Goal: Feedback & Contribution: Leave review/rating

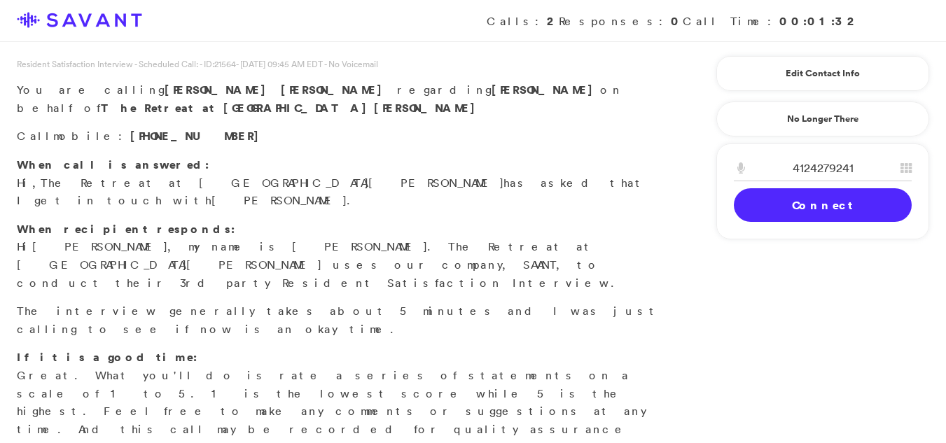
click at [783, 205] on link "Connect" at bounding box center [823, 205] width 178 height 34
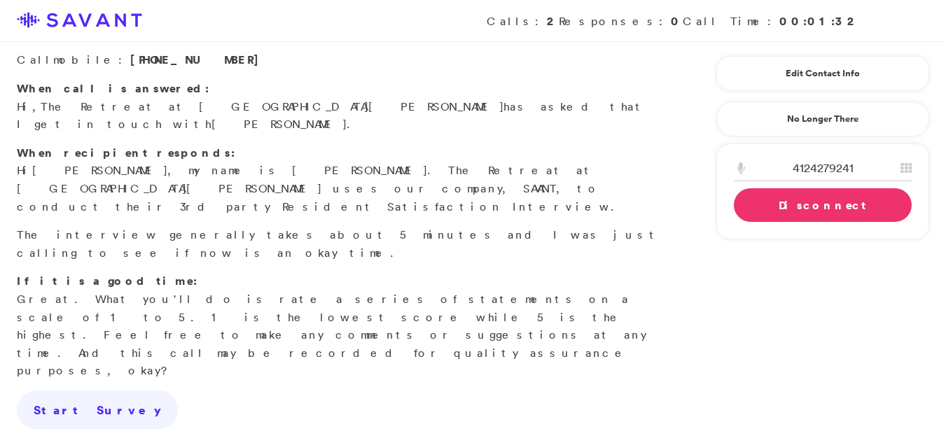
scroll to position [81, 0]
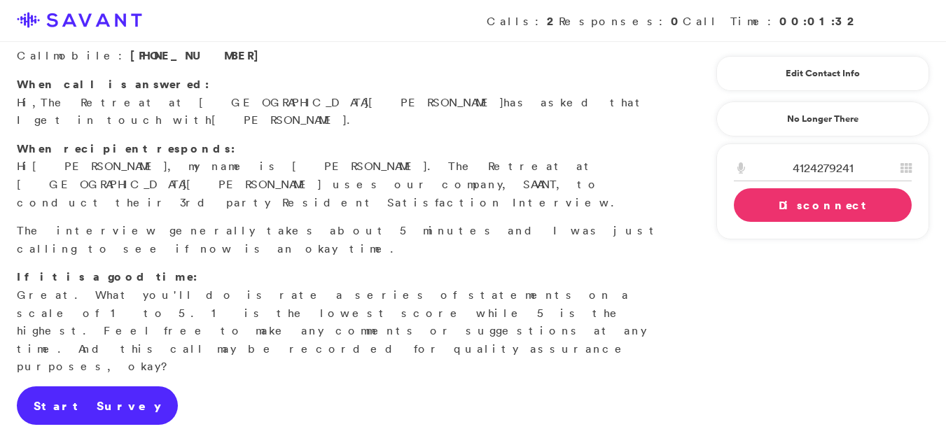
click at [76, 386] on link "Start Survey" at bounding box center [97, 405] width 161 height 39
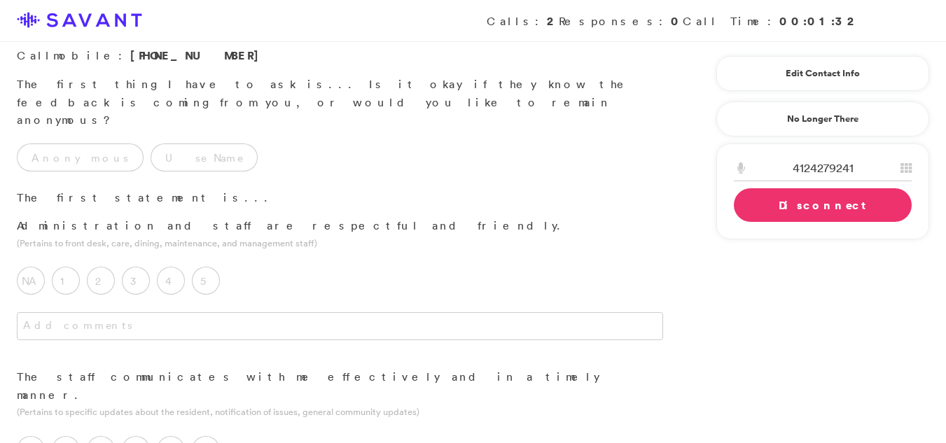
scroll to position [0, 0]
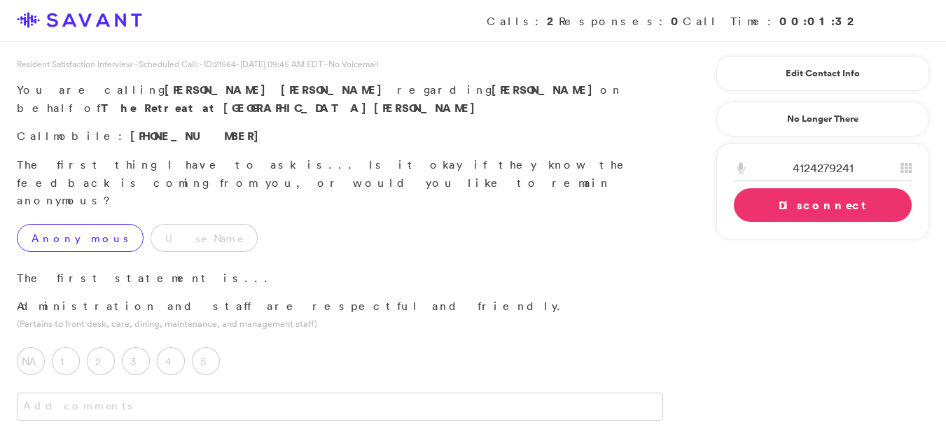
click at [51, 224] on label "Anonymous" at bounding box center [80, 238] width 127 height 28
click at [174, 347] on label "4" at bounding box center [171, 361] width 28 height 28
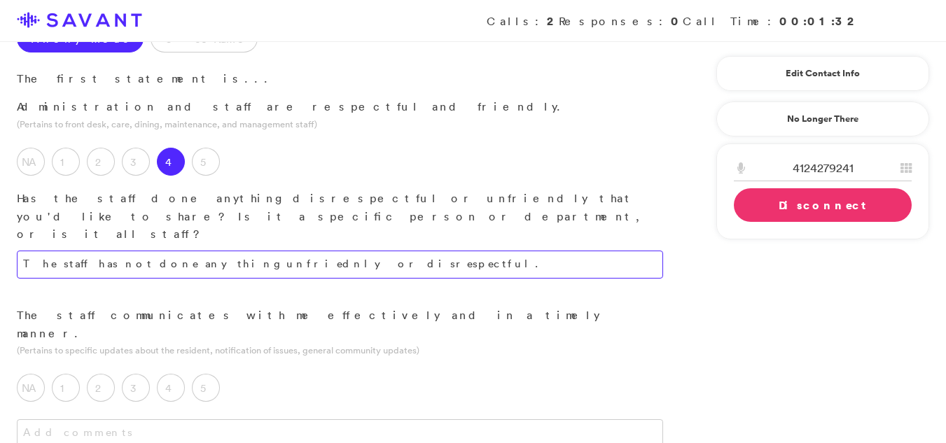
scroll to position [209, 0]
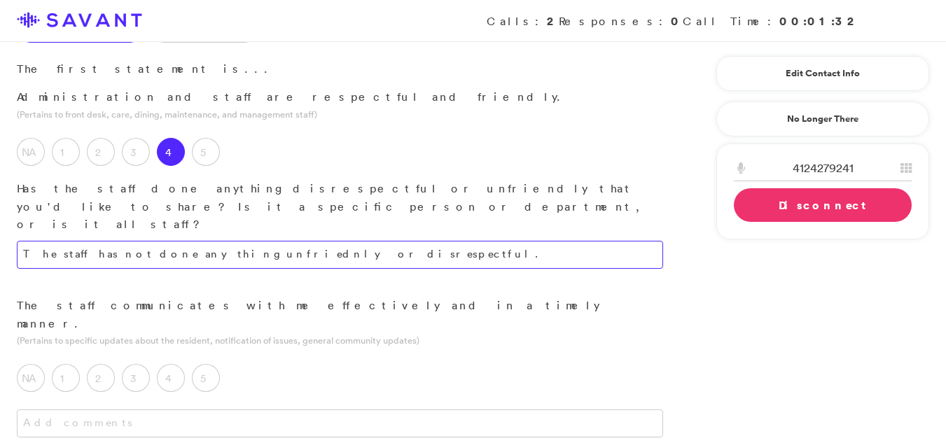
click at [440, 241] on textarea "The staff has not done anything unfriednly or disrespectful." at bounding box center [340, 255] width 646 height 28
type textarea "The staff members have not engaged in any disrespectful or unfriendly behavior."
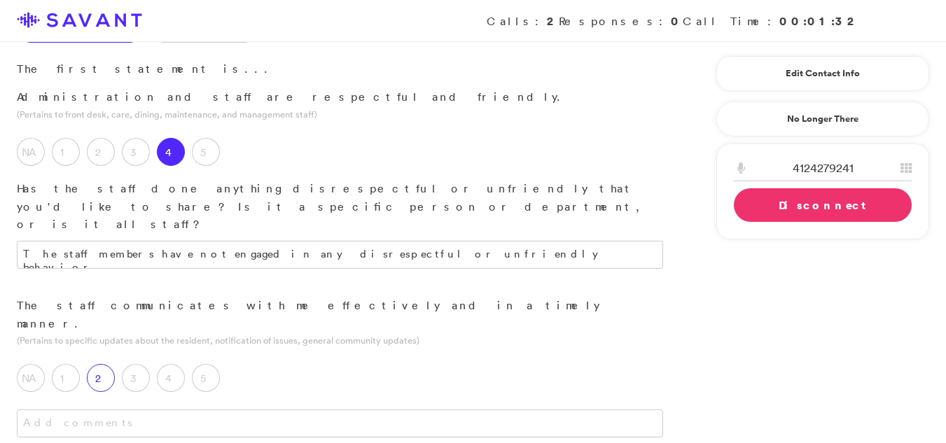
click at [106, 364] on label "2" at bounding box center [101, 378] width 28 height 28
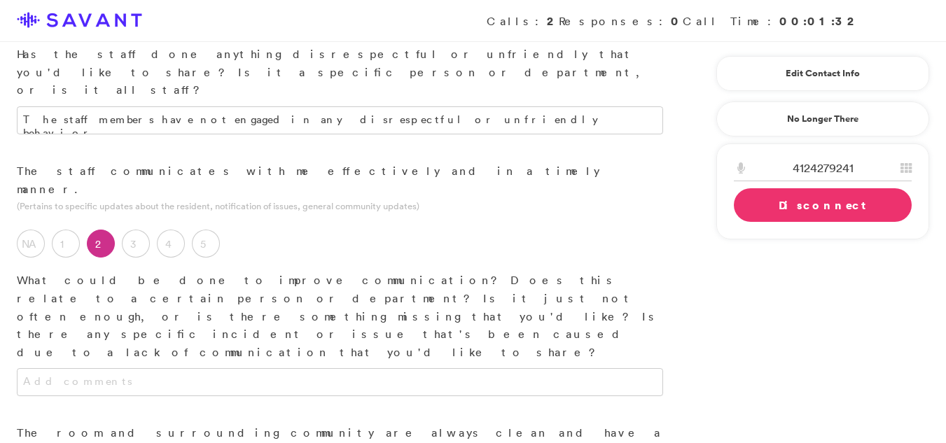
scroll to position [350, 0]
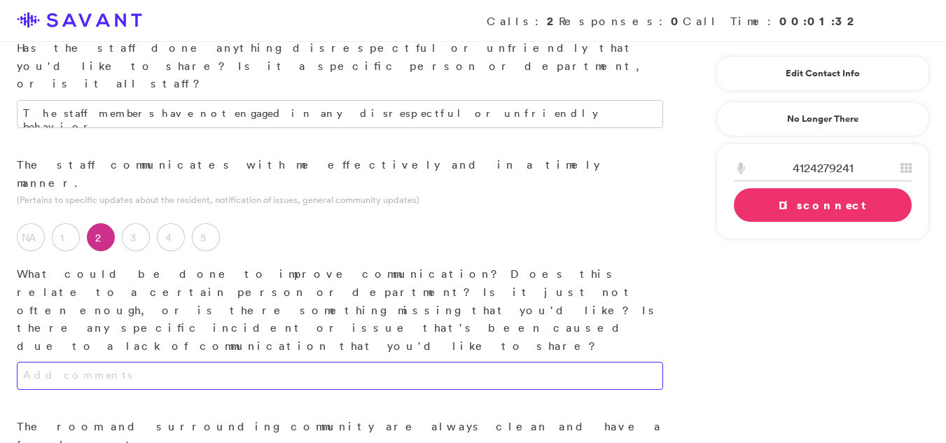
click at [350, 362] on textarea at bounding box center [340, 376] width 646 height 28
click at [227, 362] on textarea at bounding box center [340, 376] width 646 height 28
type textarea "S"
click at [349, 362] on textarea "When I call someone needs to get back to me as soon as possible." at bounding box center [340, 376] width 646 height 28
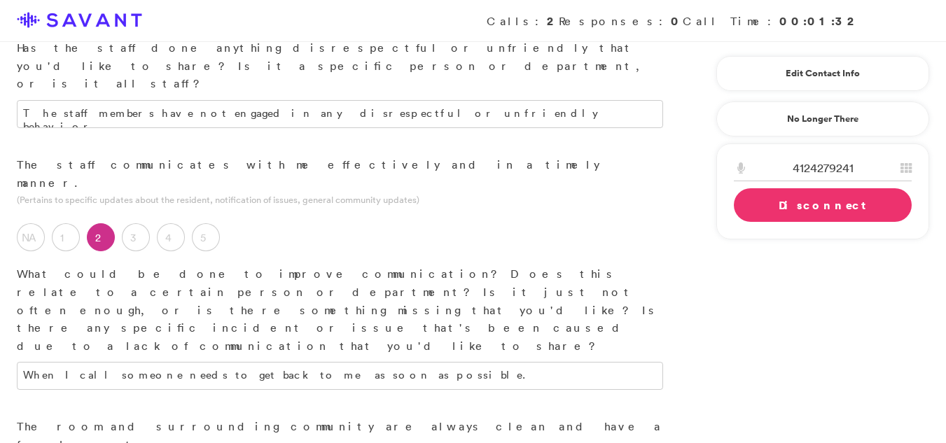
drag, startPoint x: 338, startPoint y: 347, endPoint x: 276, endPoint y: 341, distance: 62.6
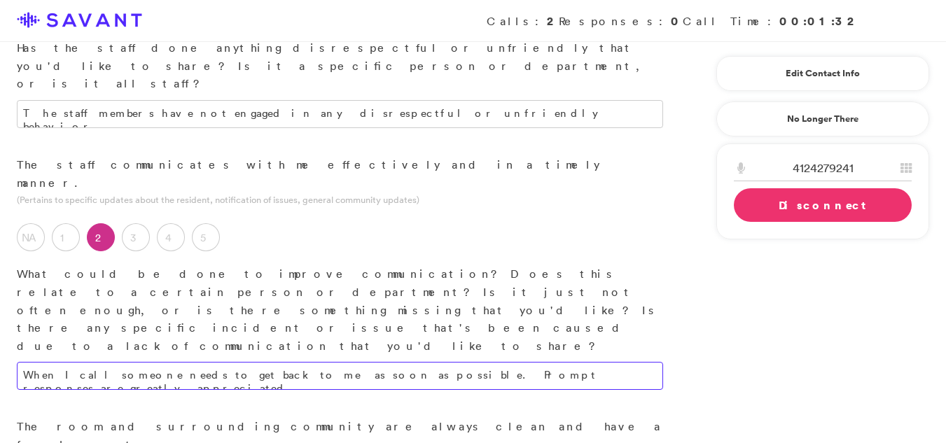
type textarea "When I call someone needs to get back to me as soon as possible. Prompt respons…"
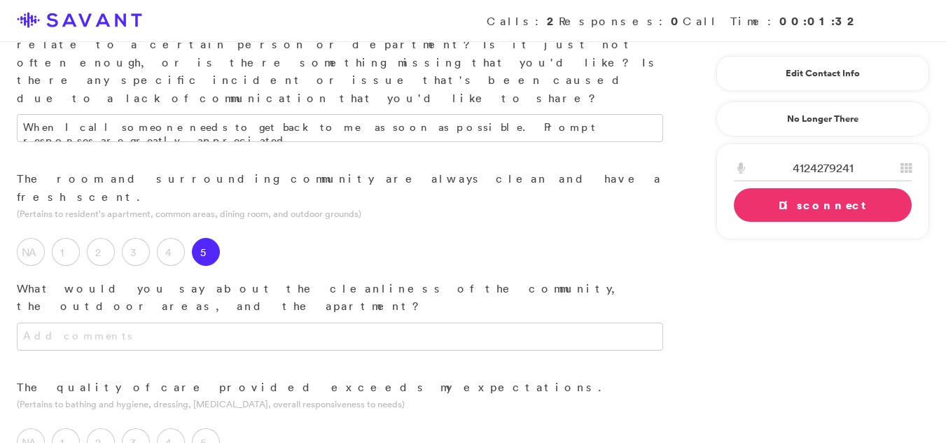
scroll to position [649, 0]
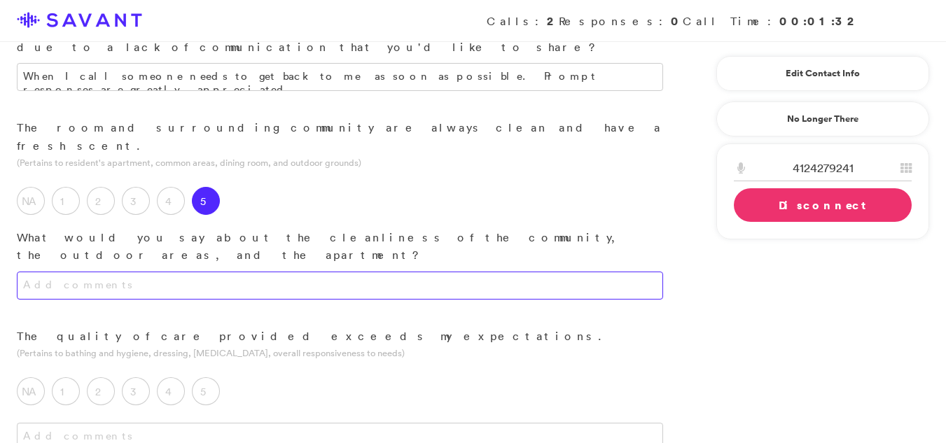
click at [284, 272] on textarea at bounding box center [340, 286] width 646 height 28
click at [125, 272] on textarea at bounding box center [340, 286] width 646 height 28
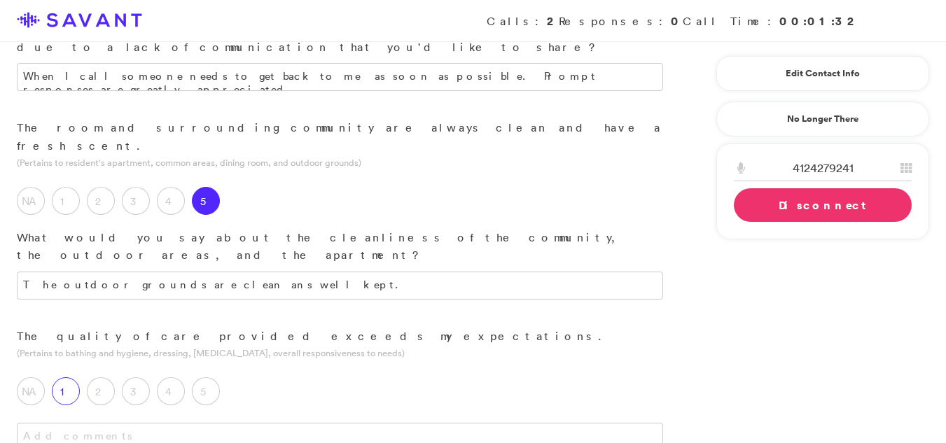
click at [73, 377] on label "1" at bounding box center [66, 391] width 28 height 28
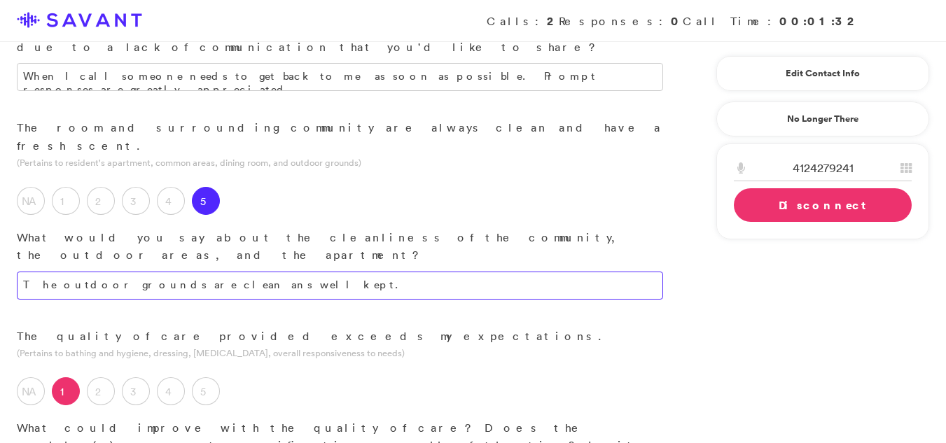
click at [433, 272] on textarea "The outdoor grounds are clean ans well kept." at bounding box center [340, 286] width 646 height 28
type textarea "The outdoor grounds are maintained in a clean and well-kept manner."
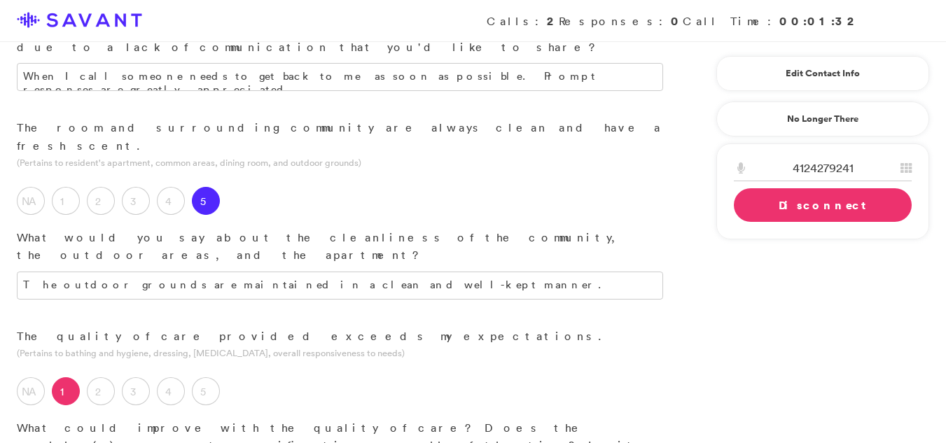
type textarea "T"
type textarea "Y"
type textarea "The residents deserve the level of care they were promised."
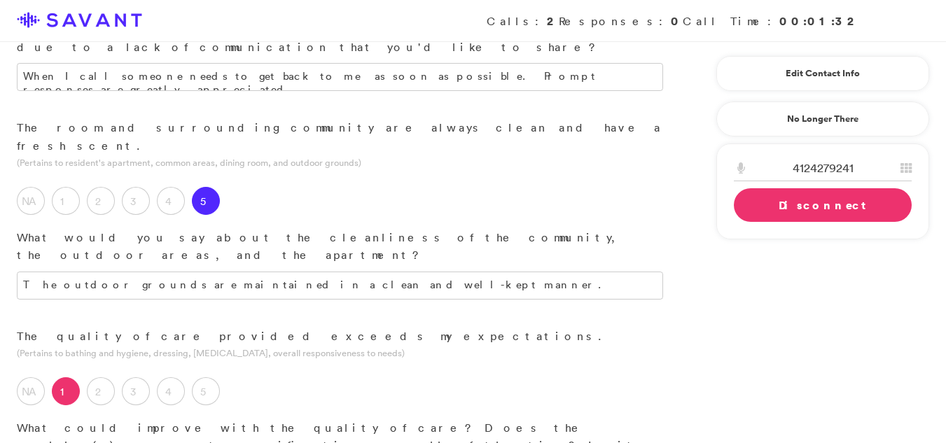
drag, startPoint x: 944, startPoint y: 176, endPoint x: 956, endPoint y: 223, distance: 48.2
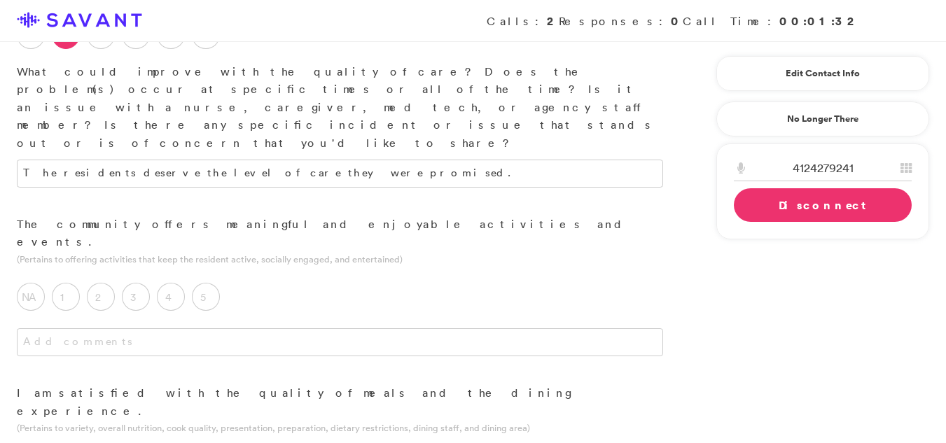
scroll to position [1019, 0]
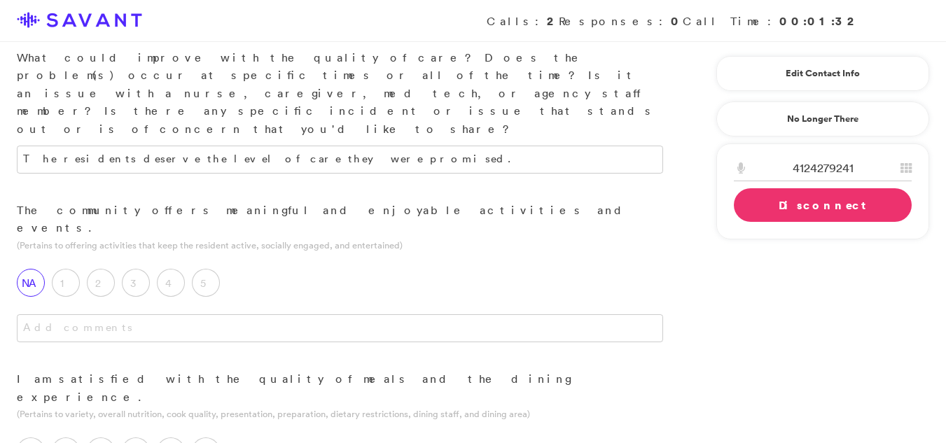
click at [29, 269] on label "NA" at bounding box center [31, 283] width 28 height 28
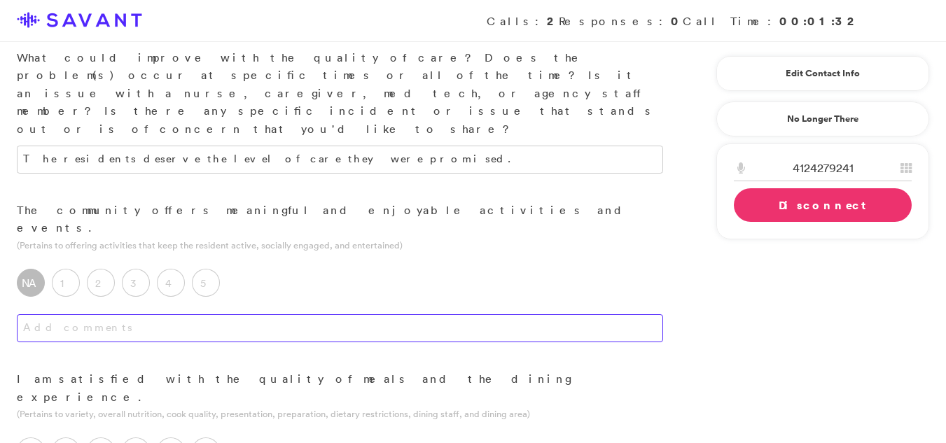
click at [79, 314] on textarea at bounding box center [340, 328] width 646 height 28
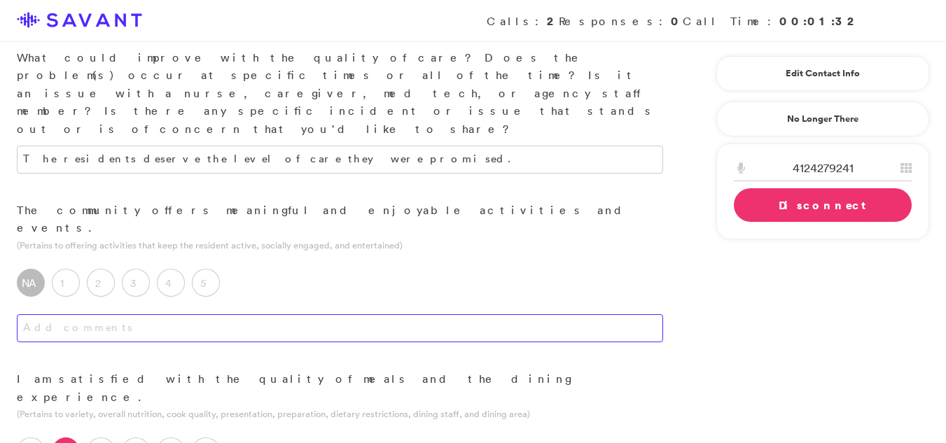
click at [109, 314] on textarea at bounding box center [340, 328] width 646 height 28
click at [109, 314] on textarea "I do not pertispate" at bounding box center [340, 328] width 646 height 28
type textarea "I do not pertispate"
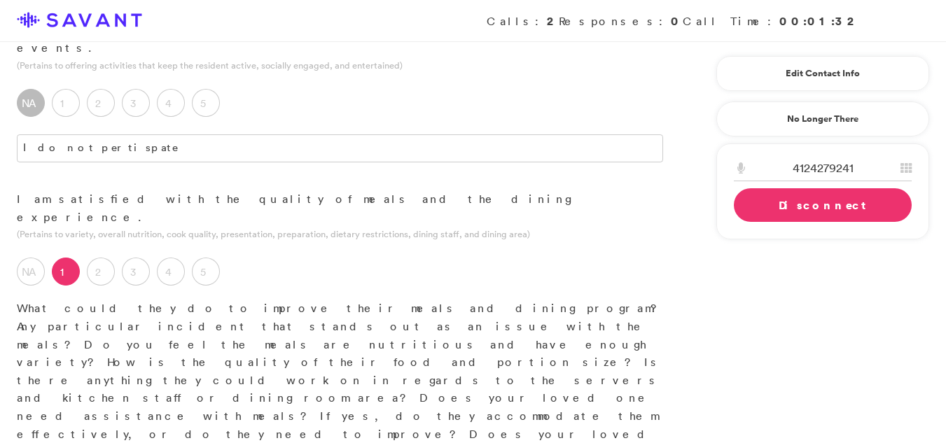
scroll to position [1203, 0]
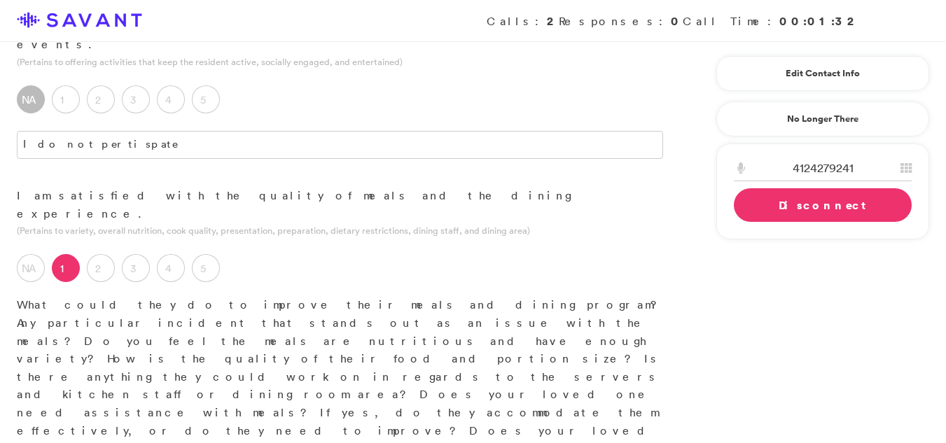
type textarea "The quality of the meals needs significant improvement across the board, and th…"
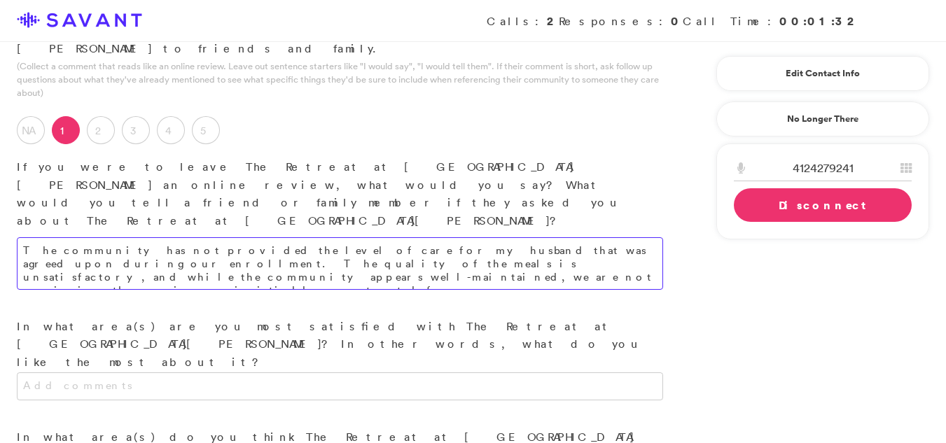
scroll to position [1568, 0]
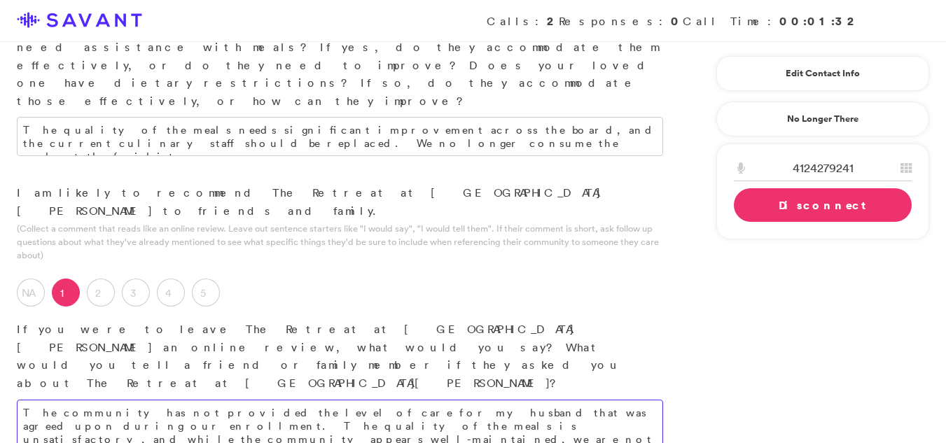
type textarea "The community has not provided the level of care for my husband that was agreed…"
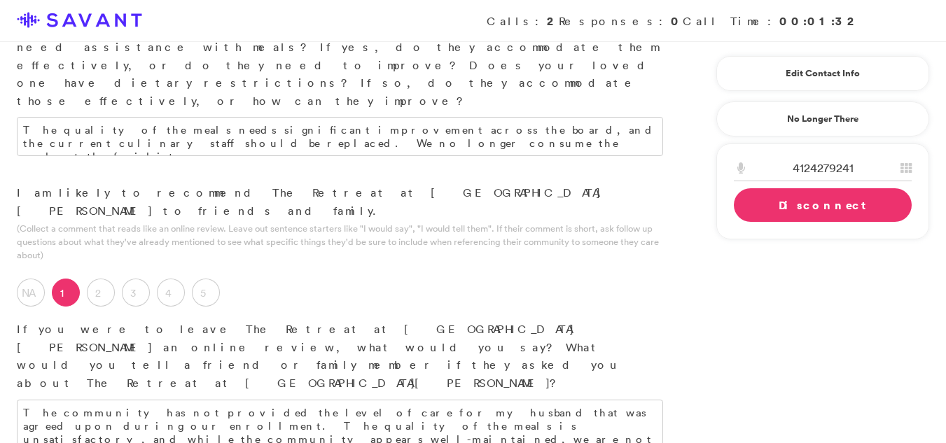
type textarea "I do not have anything that I like the most in this community."
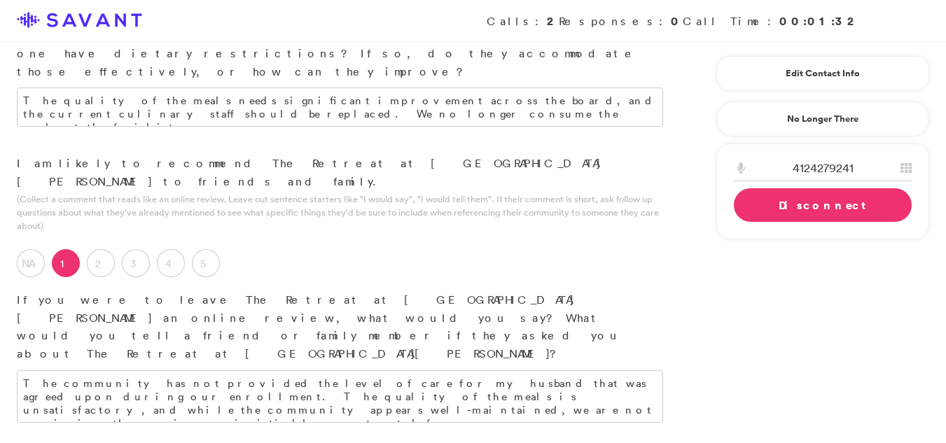
type textarea "They need to return calls to the resdients and their families and they need to …"
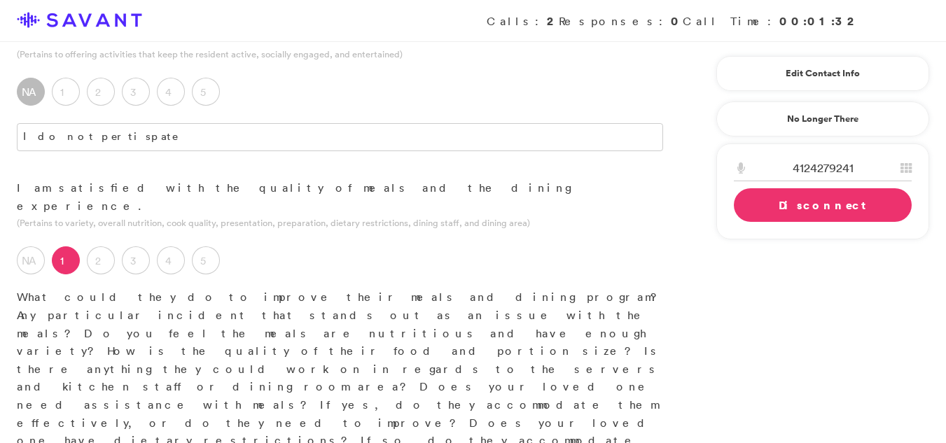
scroll to position [0, 0]
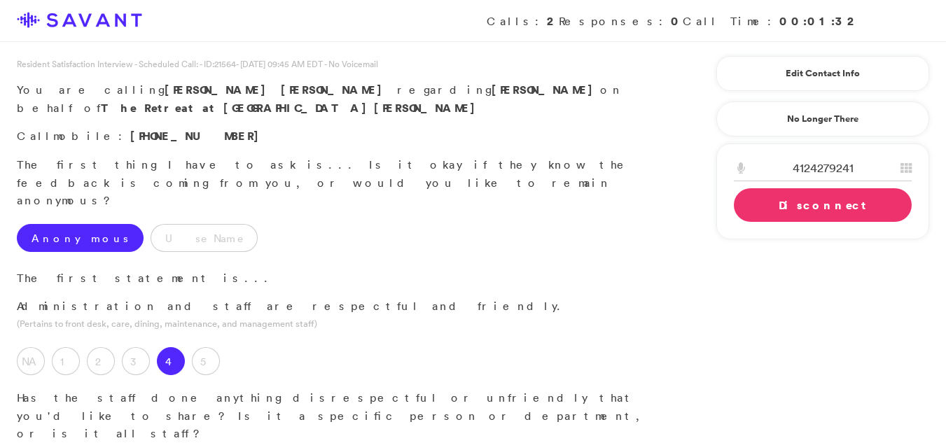
click at [795, 213] on link "Disconnect" at bounding box center [823, 205] width 178 height 34
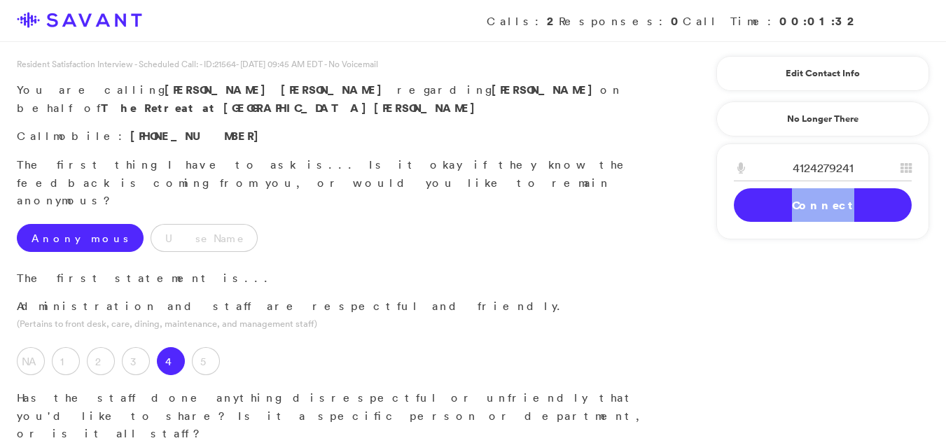
drag, startPoint x: 795, startPoint y: 213, endPoint x: 907, endPoint y: 225, distance: 112.0
click at [907, 225] on div "4124279241 1 2 A B C 3 D E F 4 G H I 5 J K L 6 M N O 7 P Q R S 8 T U V 9 W X Y …" at bounding box center [822, 192] width 213 height 96
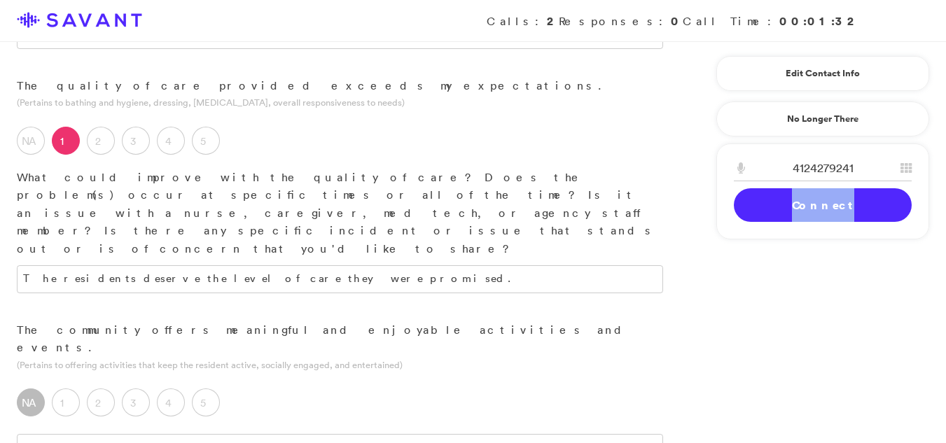
scroll to position [895, 0]
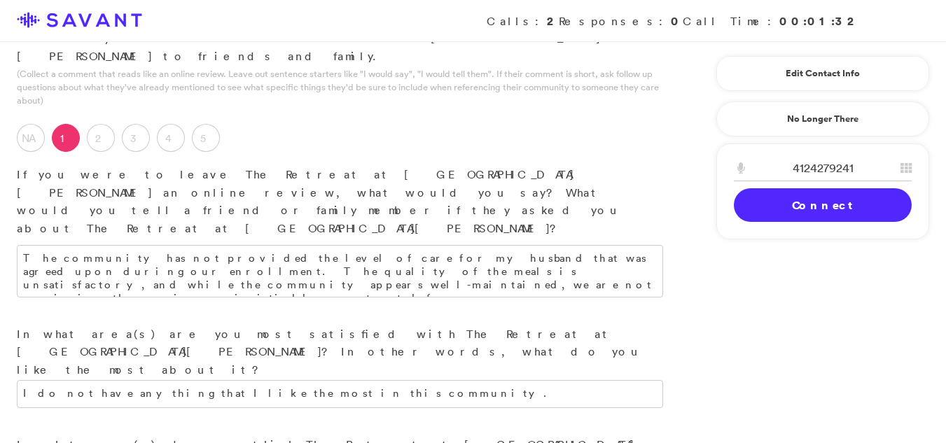
scroll to position [1731, 0]
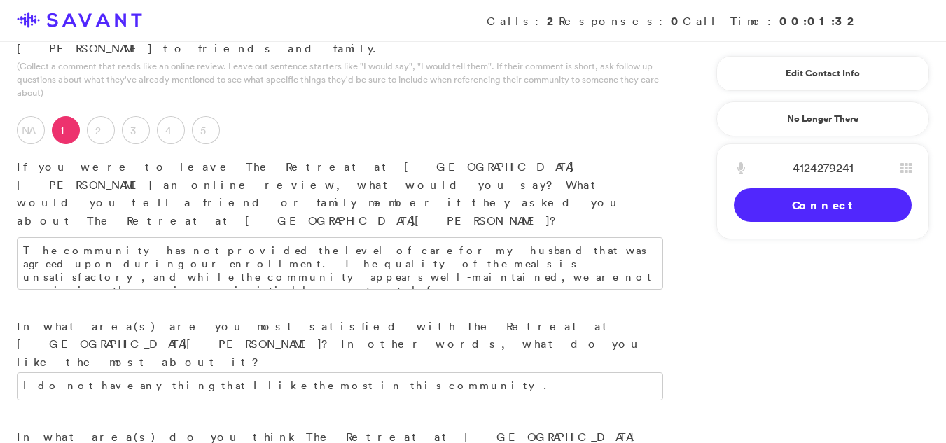
type textarea "I do not participate in any of the activities, therefore I am unable to provide…"
